Goal: Find contact information: Find contact information

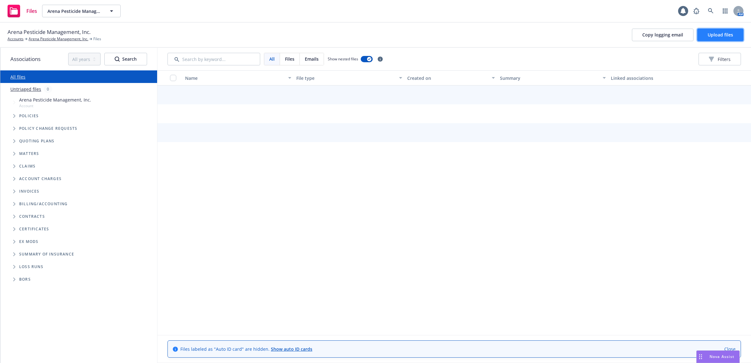
click at [712, 34] on span "Upload files" at bounding box center [720, 35] width 25 height 6
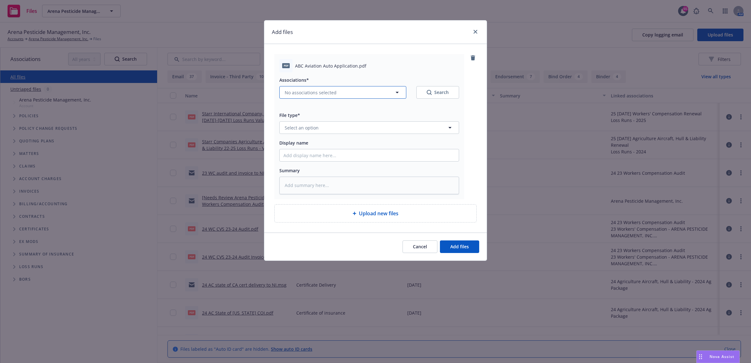
click at [334, 95] on span "No associations selected" at bounding box center [311, 92] width 52 height 7
type textarea "x"
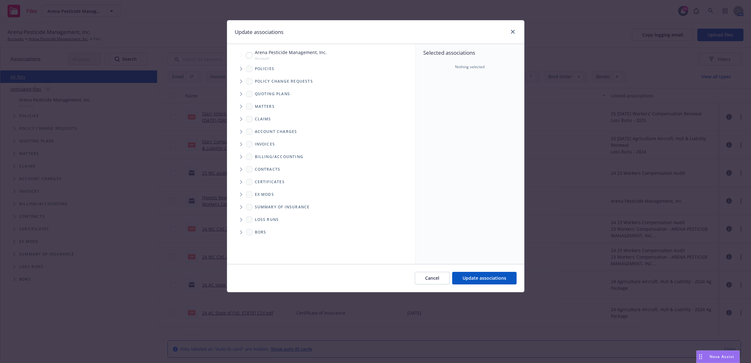
click at [251, 51] on div "Arena Pesticide Management, Inc. Account" at bounding box center [286, 55] width 81 height 12
checkbox input "true"
click at [482, 276] on span "Update associations" at bounding box center [485, 278] width 44 height 6
type textarea "x"
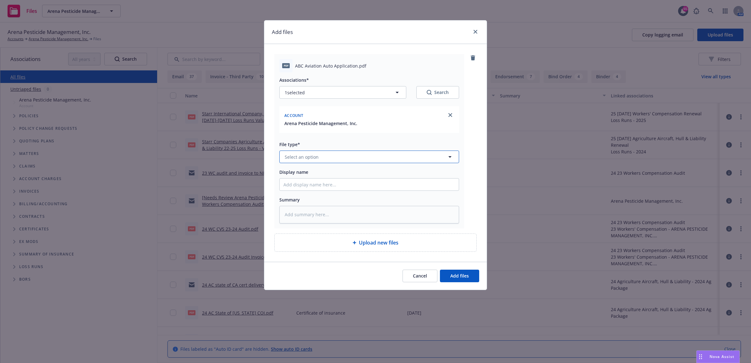
click at [317, 158] on span "Select an option" at bounding box center [302, 157] width 34 height 7
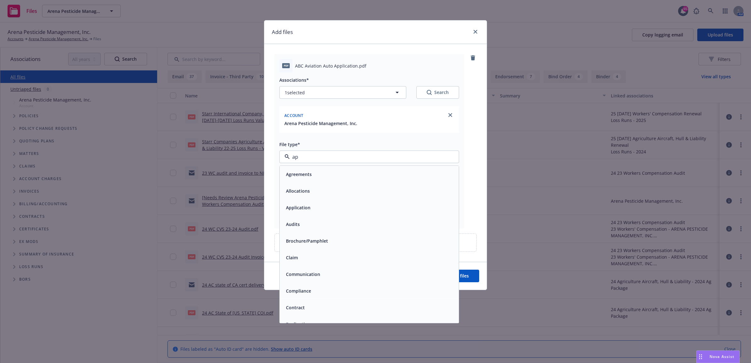
type input "app"
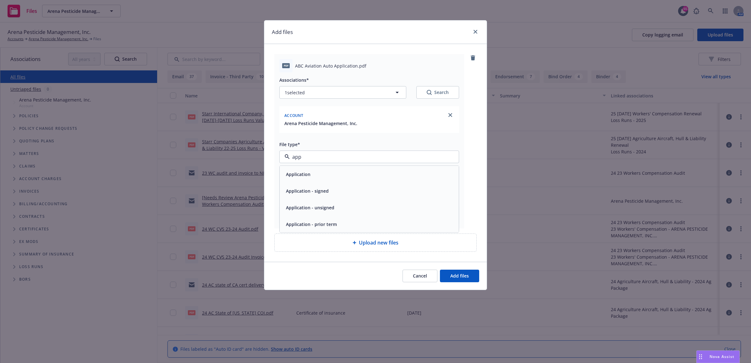
click at [340, 188] on div "Application - signed" at bounding box center [370, 190] width 172 height 9
click at [312, 180] on input "Display name" at bounding box center [369, 185] width 179 height 12
type textarea "x"
type input "2"
type textarea "x"
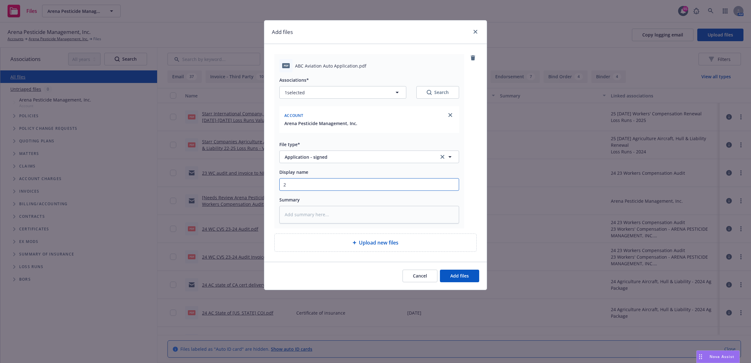
type input "25"
type textarea "x"
type input "25"
type textarea "x"
type input "25 B"
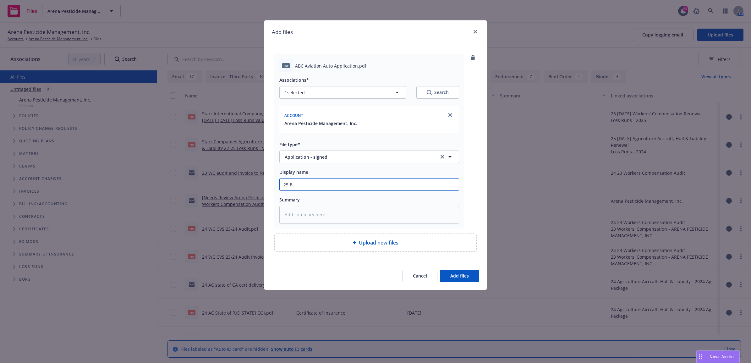
type textarea "x"
type input "25 BA"
type textarea "x"
type input "25 BAU"
type textarea "x"
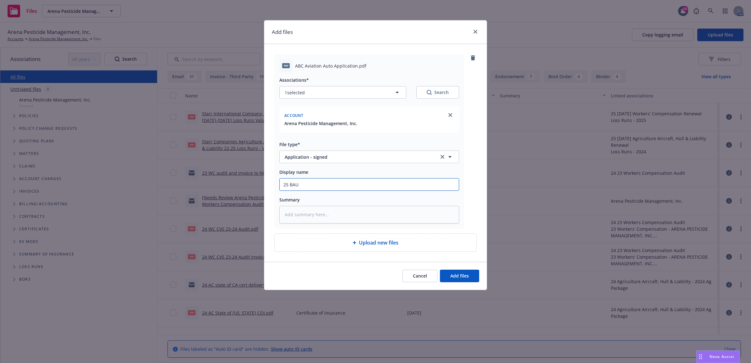
type input "25 BAUT"
type textarea "x"
type input "25 BAUT"
type textarea "x"
type input "25 BAUT"
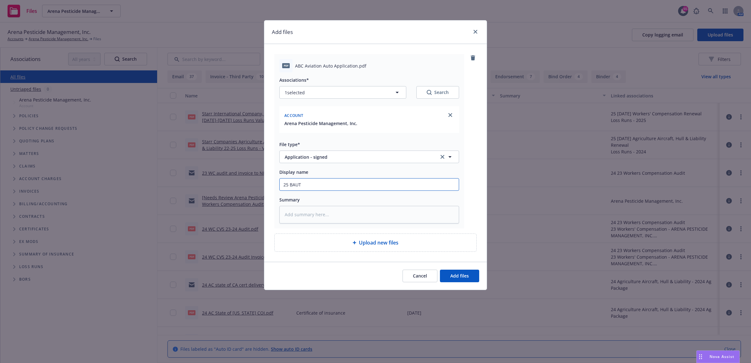
type textarea "x"
type input "25 BAUT"
type textarea "x"
type input "25 BAUT -"
type textarea "x"
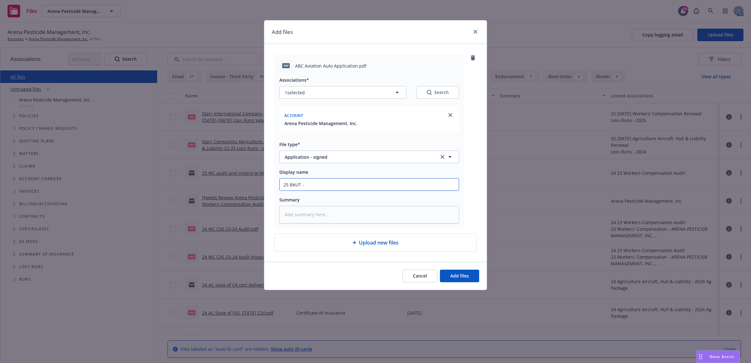
type input "25 BAUT -"
type textarea "x"
type input "25 BAUT - S"
type textarea "x"
type input "25 BAUT - Si"
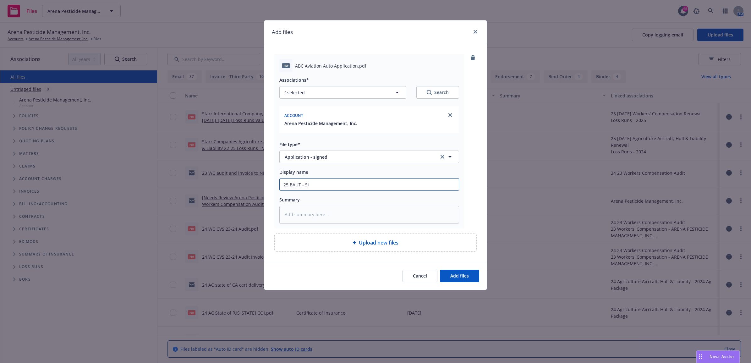
type textarea "x"
type input "25 BAUT - Sig"
type textarea "x"
type input "25 BAUT - Sign"
type textarea "x"
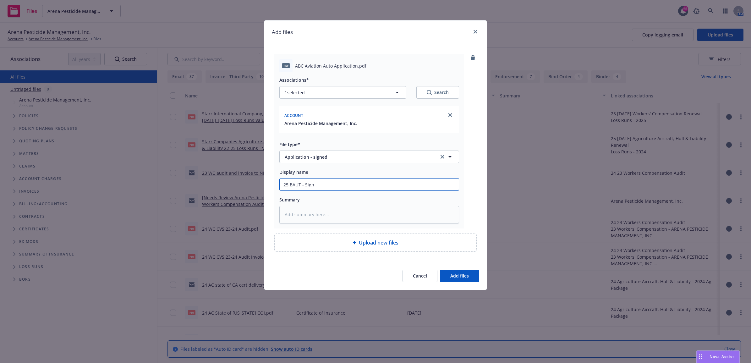
type input "25 BAUT - Signe"
type textarea "x"
type input "25 BAUT - Signed"
type textarea "x"
type input "25 BAUT - Signed"
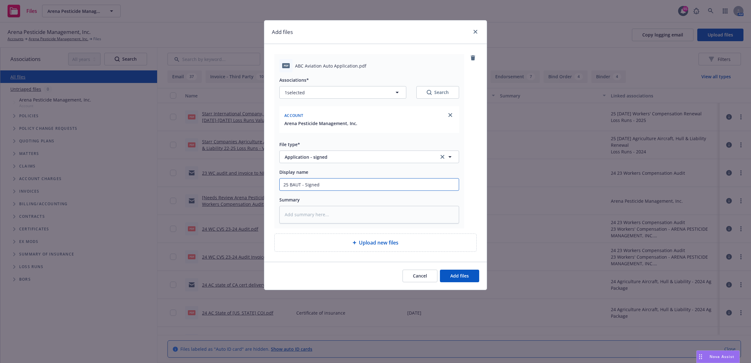
type textarea "x"
type input "25 BAUT - Signed A"
type textarea "x"
type input "25 BAUT - Signed AP"
type textarea "x"
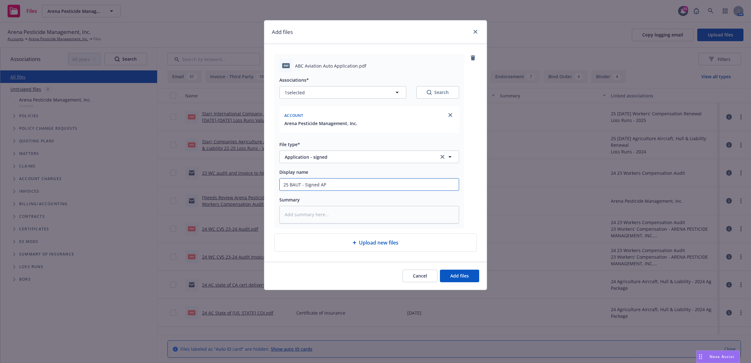
type input "25 BAUT - Signed APp"
type textarea "x"
type input "25 BAUT - Signed APpl"
type textarea "x"
type input "25 BAUT - Signed APpli"
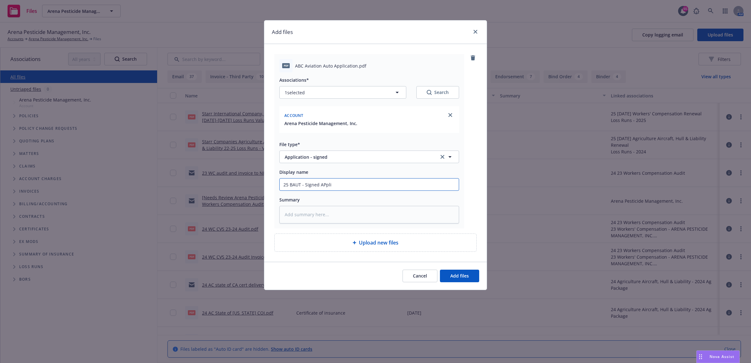
type textarea "x"
type input "25 BAUT - Signed APpl"
type textarea "x"
type input "25 BAUT - Signed APp"
type textarea "x"
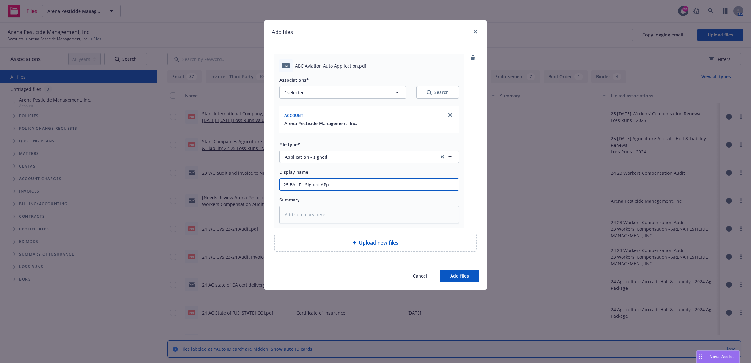
type input "25 BAUT - Signed AP"
type textarea "x"
type input "25 BAUT - Signed A"
type textarea "x"
type input "25 BAUT - Signed Ap"
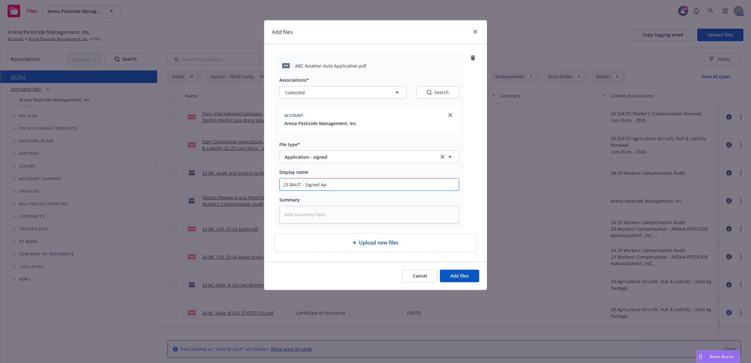
type textarea "x"
type input "25 BAUT - Signed App"
type textarea "x"
type input "25 BAUT - Signed Appl"
type textarea "x"
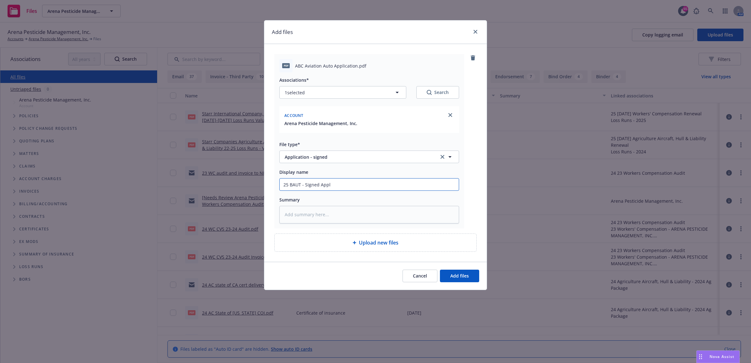
type input "25 BAUT - Signed Appli"
type textarea "x"
type input "25 BAUT - Signed Applic"
type textarea "x"
type input "25 BAUT - Signed Applica"
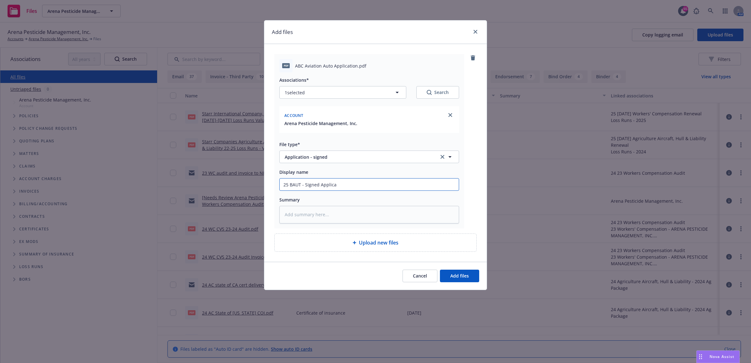
type textarea "x"
type input "25 BAUT - Signed Applicat"
type textarea "x"
type input "25 BAUT - Signed Applicati"
type textarea "x"
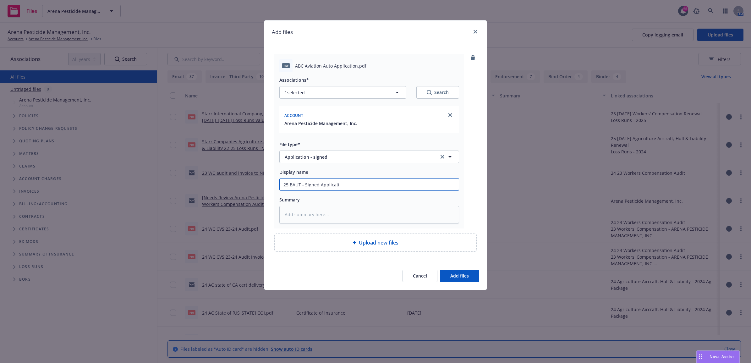
type input "25 BAUT - Signed Applicatio"
type textarea "x"
drag, startPoint x: 363, startPoint y: 183, endPoint x: 263, endPoint y: 185, distance: 100.3
click at [263, 185] on div "Add files pdf ABC Aviation Auto Application.pdf Associations* 1 selected Search…" at bounding box center [375, 181] width 751 height 363
type input "25 BAUT - Signed Application"
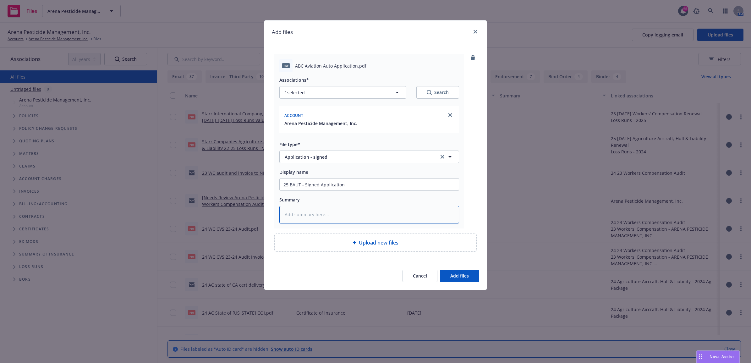
paste textarea "25 BAUT - Signed Application"
type textarea "x"
type textarea "25 BAUT - Signed Application"
click at [466, 271] on button "Add files" at bounding box center [459, 276] width 39 height 13
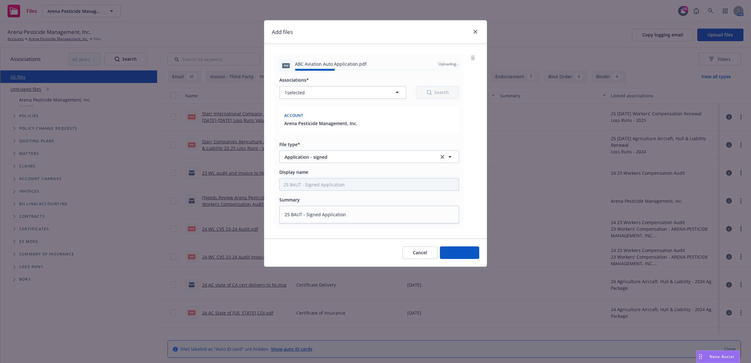
type textarea "x"
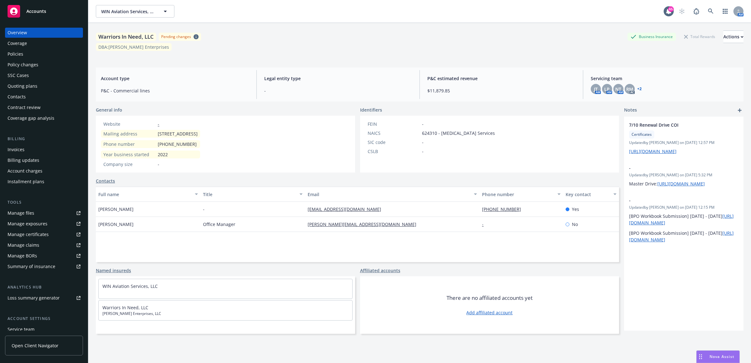
click at [38, 91] on div "Overview Coverage Policies Policy changes SSC Cases Quoting plans Contacts Cont…" at bounding box center [44, 76] width 78 height 96
click at [40, 94] on div "Contacts" at bounding box center [44, 97] width 73 height 10
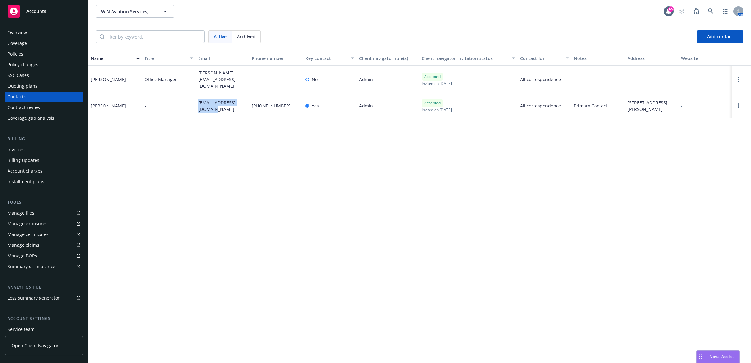
drag, startPoint x: 216, startPoint y: 106, endPoint x: 199, endPoint y: 99, distance: 18.7
click at [199, 99] on span "[EMAIL_ADDRESS][DOMAIN_NAME]" at bounding box center [222, 105] width 49 height 13
drag, startPoint x: 199, startPoint y: 99, endPoint x: 209, endPoint y: 103, distance: 10.7
copy span "[EMAIL_ADDRESS][DOMAIN_NAME]"
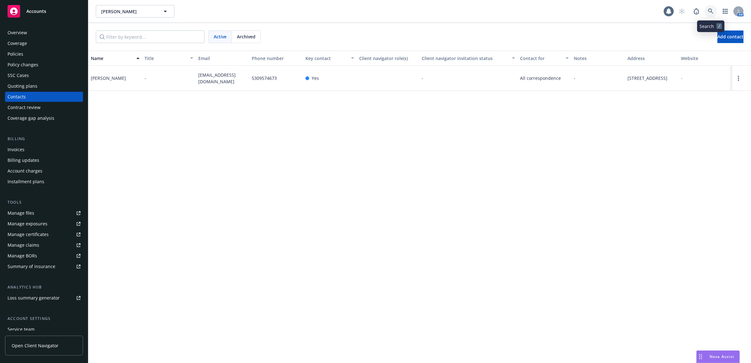
click at [709, 10] on icon at bounding box center [710, 10] width 5 height 5
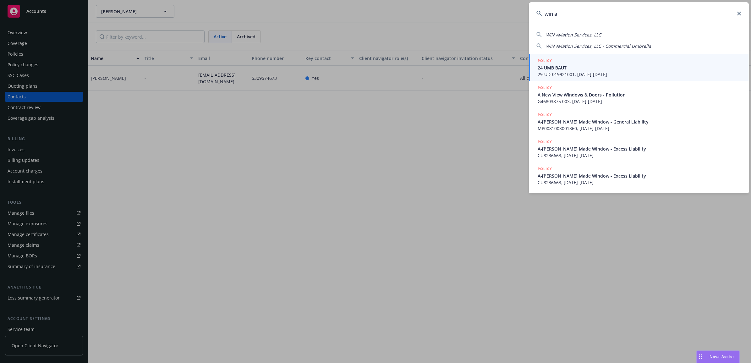
click at [578, 35] on span "WIN Aviation Services, LLC" at bounding box center [573, 35] width 55 height 6
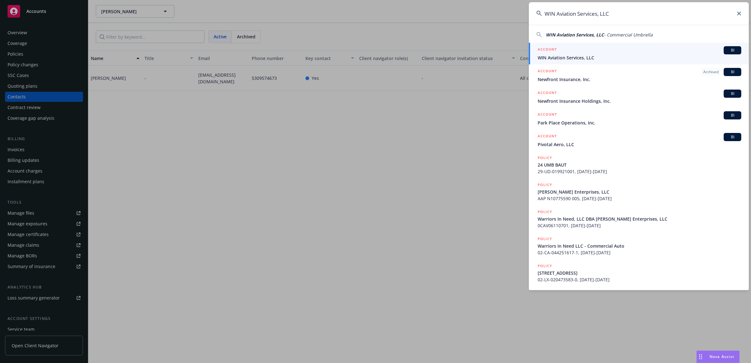
click at [595, 35] on span "WIN Aviation Services, LLC" at bounding box center [575, 35] width 58 height 6
type input "WIN Aviation Services, LLC - Commercial Umbrella"
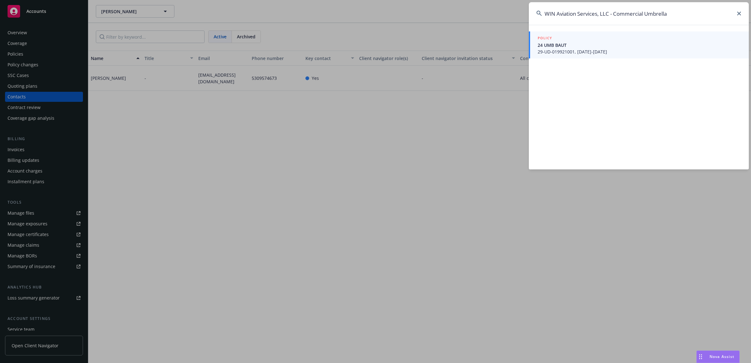
drag, startPoint x: 374, startPoint y: 111, endPoint x: 233, endPoint y: 114, distance: 141.8
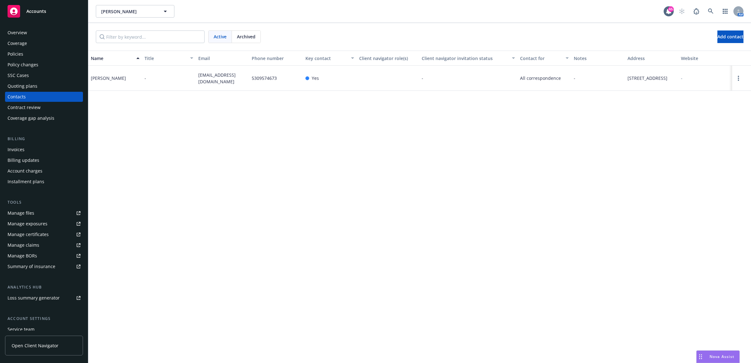
click at [43, 57] on div "Policies" at bounding box center [44, 54] width 73 height 10
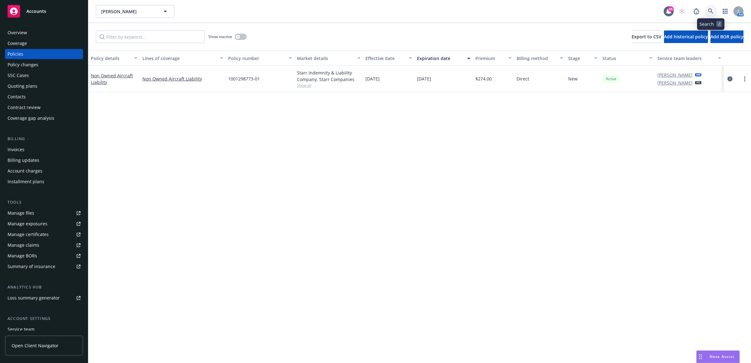
click at [708, 10] on link at bounding box center [711, 11] width 13 height 13
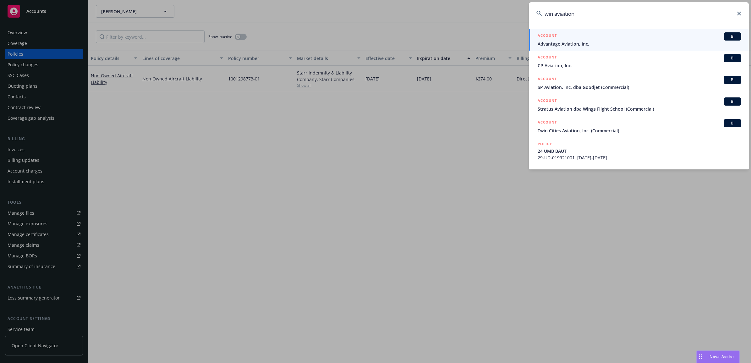
click at [604, 15] on input "win aviaition" at bounding box center [639, 13] width 220 height 23
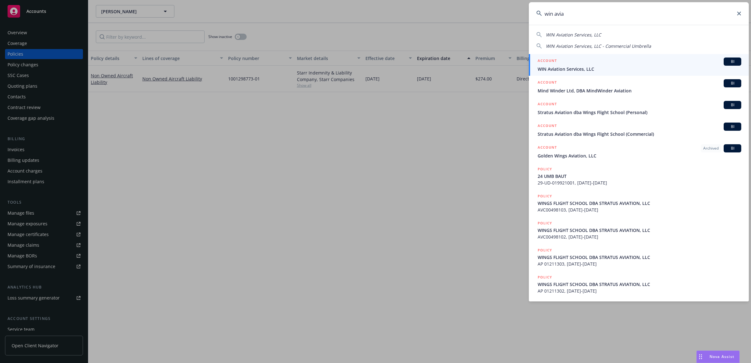
type input "win avia"
click at [576, 66] on span "WIN Aviation Services, LLC" at bounding box center [640, 69] width 204 height 7
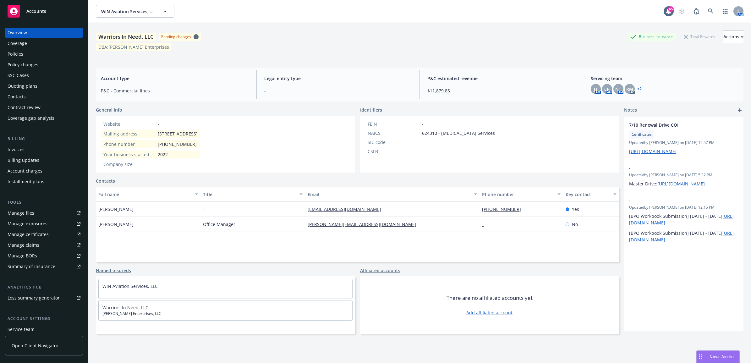
click at [33, 54] on div "Policies" at bounding box center [44, 54] width 73 height 10
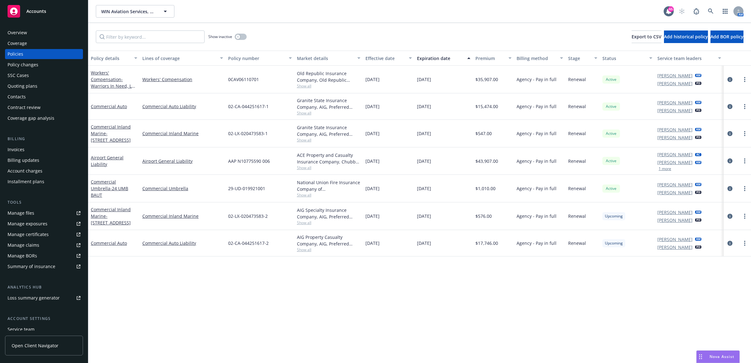
click at [37, 100] on div "Contacts" at bounding box center [44, 97] width 73 height 10
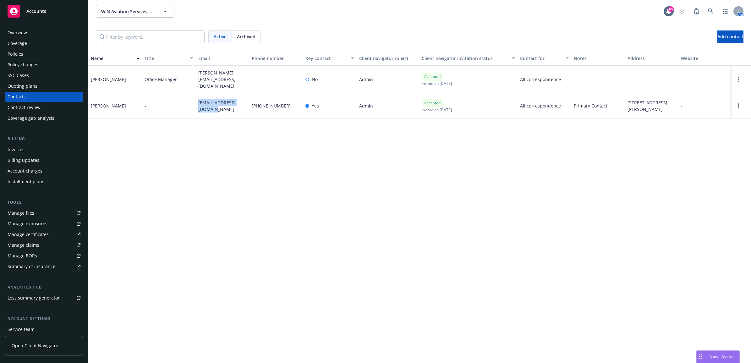
drag, startPoint x: 201, startPoint y: 108, endPoint x: 192, endPoint y: 102, distance: 10.6
click at [192, 102] on div "Ben Ingram - ben@warriorsinneed.com 805-910-0523 Yes Admin Accepted Invited on …" at bounding box center [419, 105] width 663 height 25
drag, startPoint x: 192, startPoint y: 102, endPoint x: 226, endPoint y: 101, distance: 34.0
drag, startPoint x: 19, startPoint y: 148, endPoint x: 399, endPoint y: 147, distance: 379.7
click at [19, 148] on div "Invoices" at bounding box center [16, 150] width 17 height 10
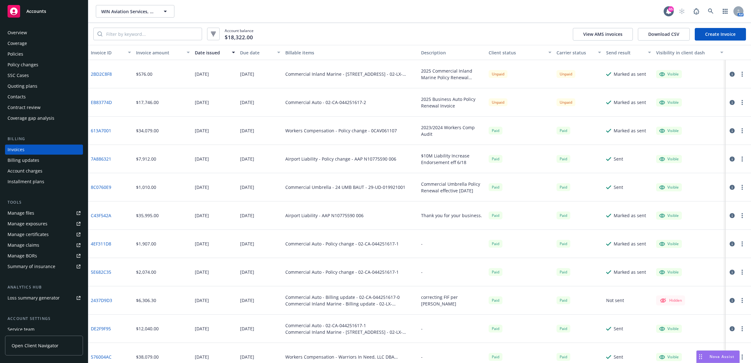
click at [102, 71] on link "2BD2C8F8" at bounding box center [101, 74] width 21 height 7
click at [102, 101] on link "EB83774D" at bounding box center [101, 102] width 21 height 7
click at [26, 216] on div "Manage files" at bounding box center [21, 213] width 27 height 10
